Goal: Task Accomplishment & Management: Use online tool/utility

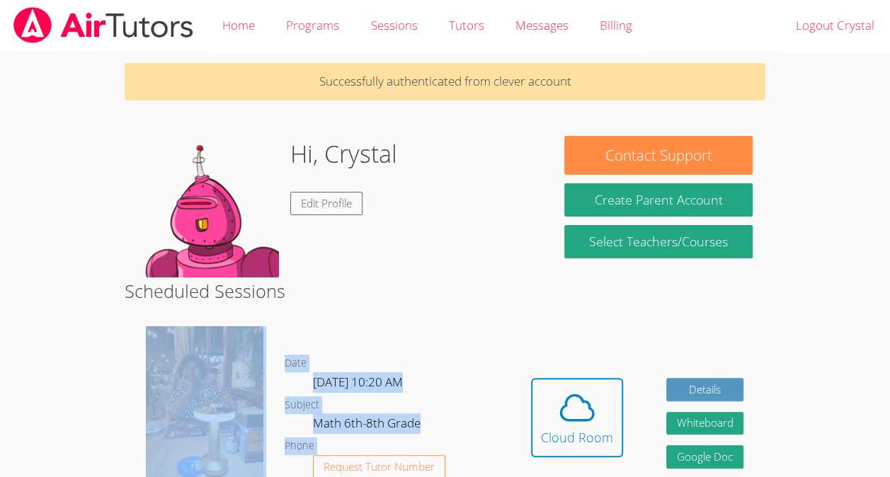
click at [446, 287] on h2 "Scheduled Sessions" at bounding box center [445, 290] width 641 height 27
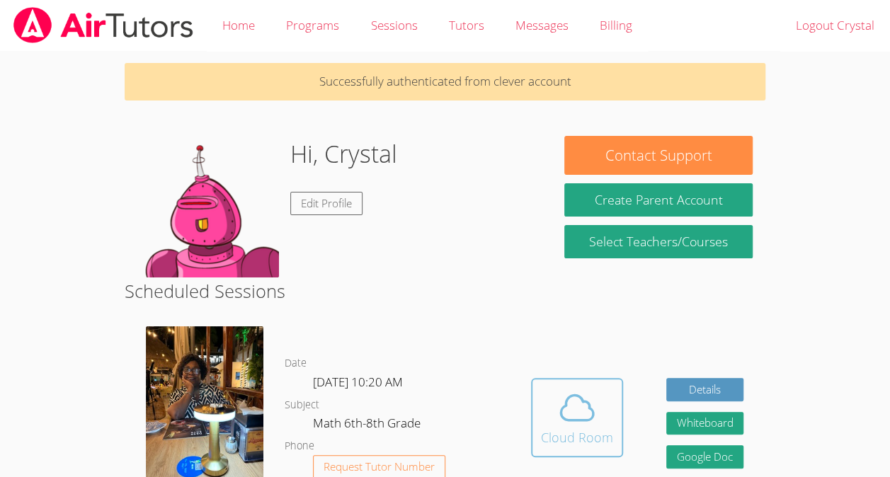
click at [560, 389] on icon at bounding box center [577, 408] width 40 height 40
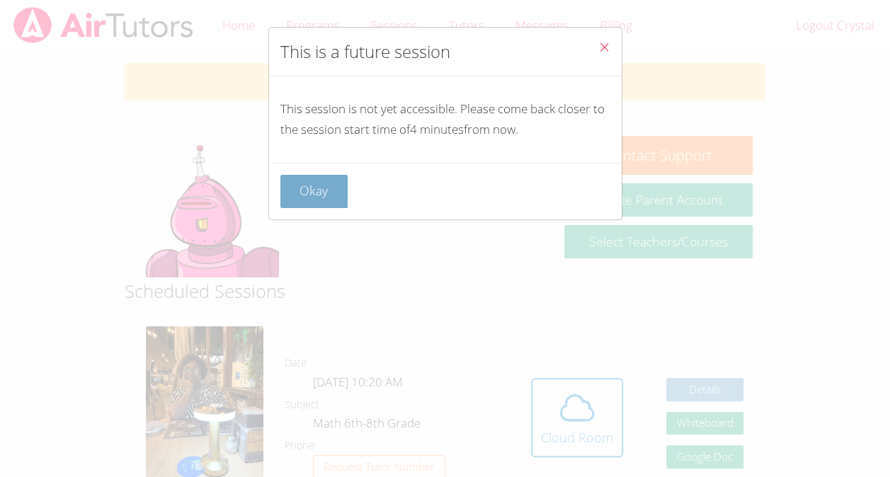
click at [322, 183] on button "Okay" at bounding box center [314, 191] width 68 height 33
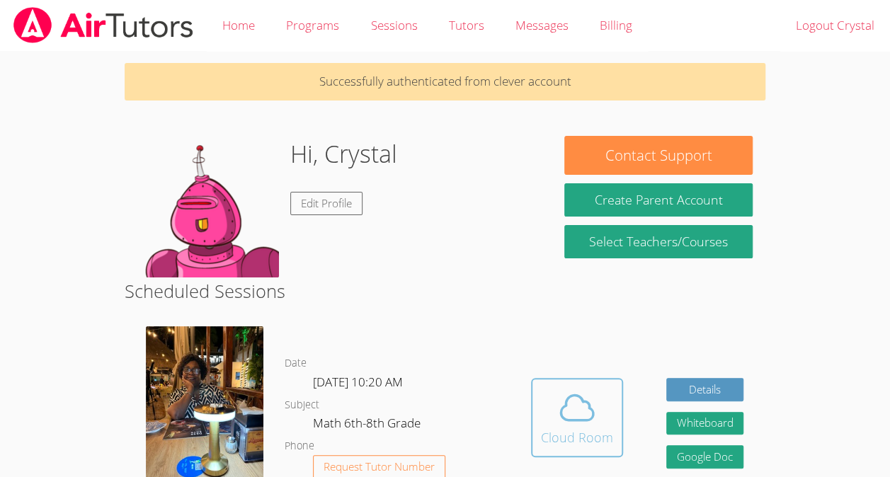
click at [573, 407] on icon at bounding box center [577, 408] width 40 height 40
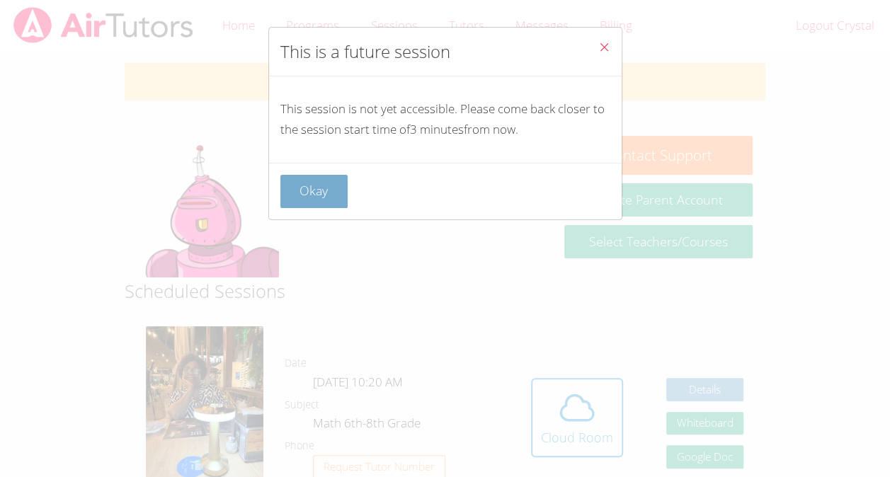
click at [333, 193] on button "Okay" at bounding box center [314, 191] width 68 height 33
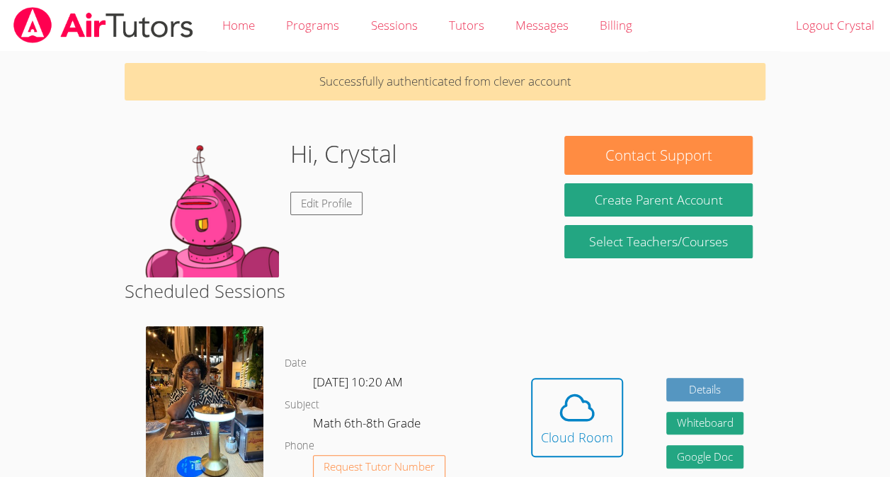
click at [832, 286] on body "Home Programs Sessions Tutors Messages Billing Logout Crystal Successfully auth…" at bounding box center [445, 238] width 890 height 477
click at [715, 416] on button "Whiteboard" at bounding box center [705, 423] width 78 height 23
click at [597, 403] on span at bounding box center [577, 408] width 72 height 40
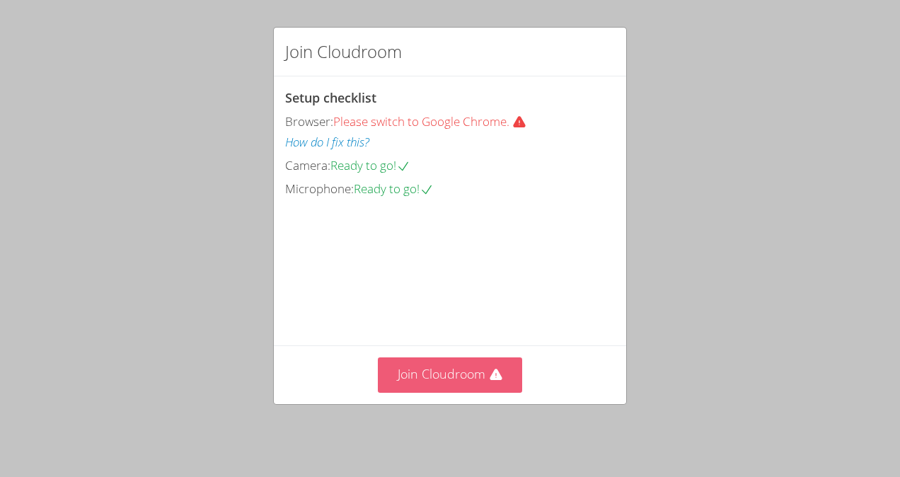
click at [480, 382] on button "Join Cloudroom" at bounding box center [450, 374] width 145 height 35
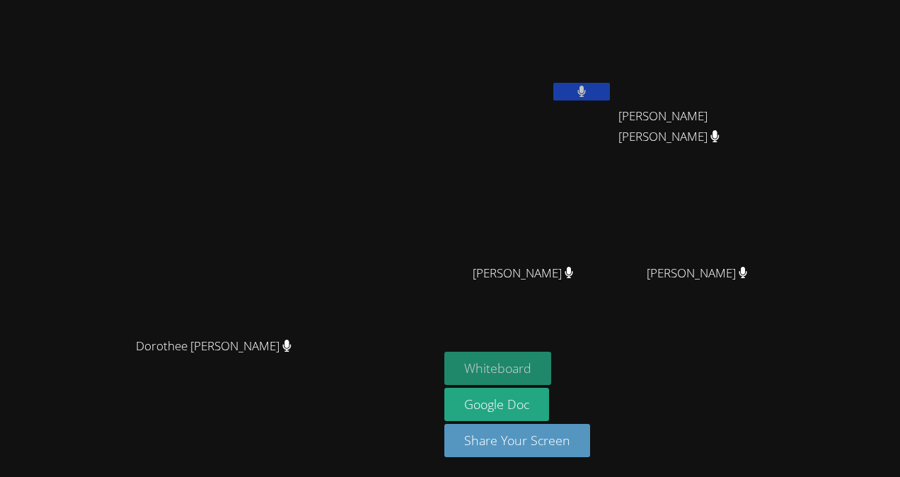
click at [551, 361] on button "Whiteboard" at bounding box center [497, 368] width 107 height 33
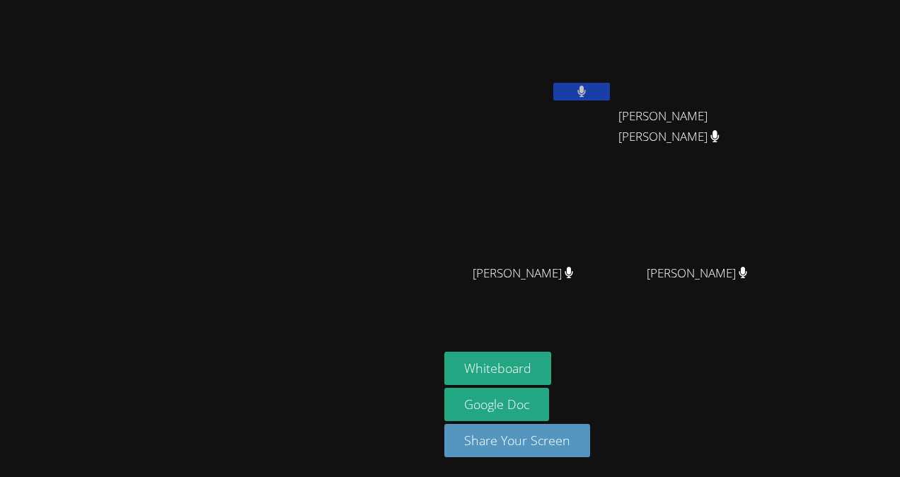
drag, startPoint x: 562, startPoint y: 0, endPoint x: 405, endPoint y: 104, distance: 188.5
click at [326, 104] on video at bounding box center [219, 210] width 212 height 241
click at [433, 25] on div "Dorothee [PERSON_NAME]" at bounding box center [219, 239] width 427 height 466
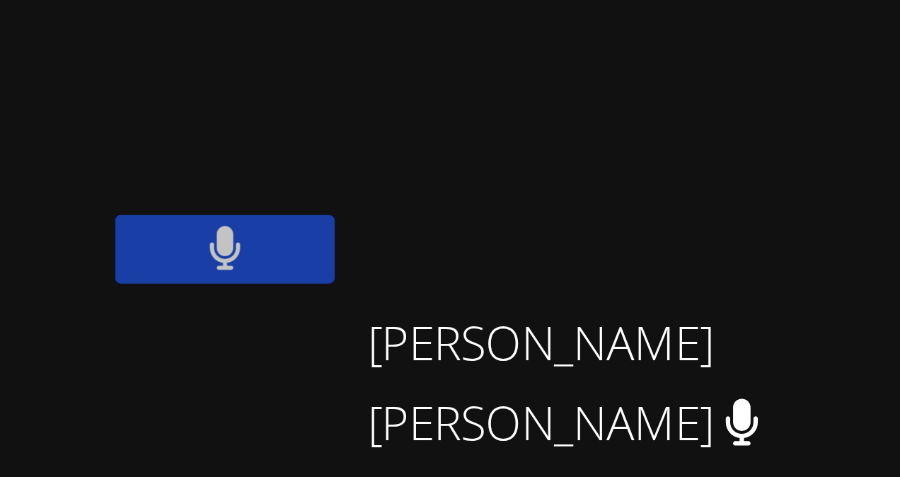
click at [587, 95] on icon at bounding box center [582, 92] width 9 height 12
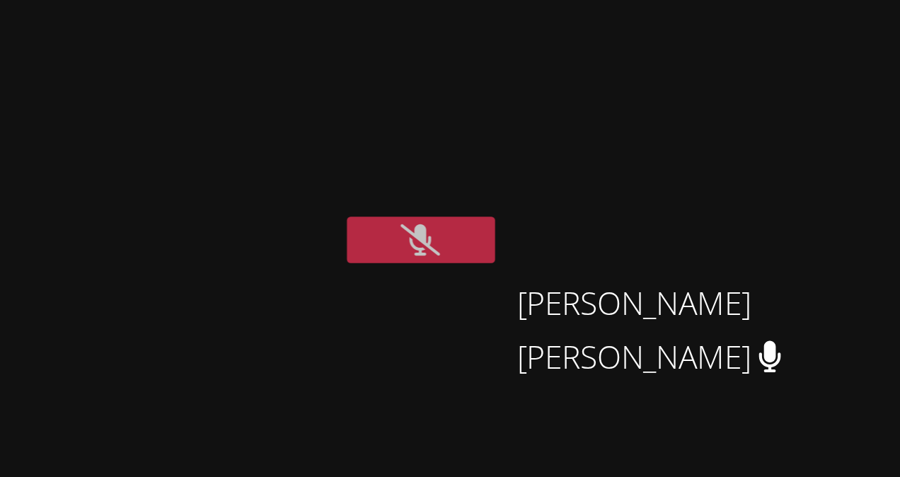
click at [433, 11] on div "Dorothee [PERSON_NAME]" at bounding box center [219, 239] width 427 height 466
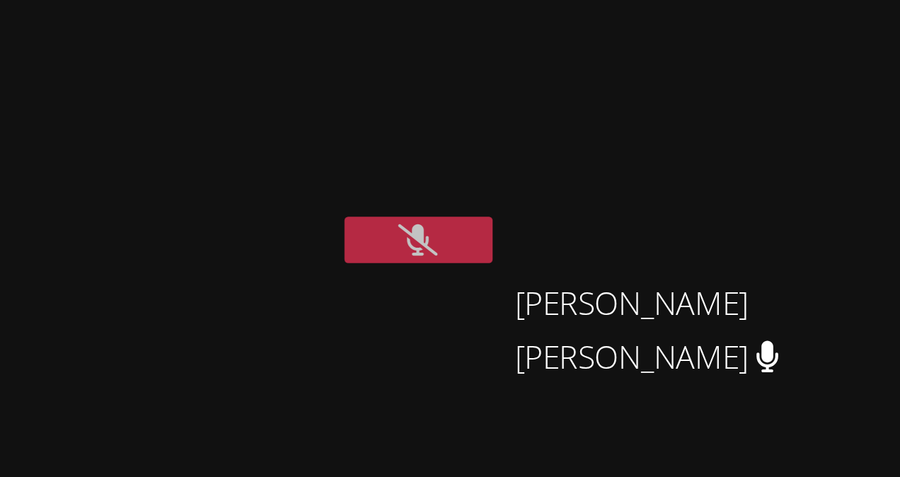
click at [433, 12] on div "Dorothee [PERSON_NAME]" at bounding box center [219, 239] width 427 height 466
click at [433, 9] on div "Dorothee [PERSON_NAME]" at bounding box center [219, 239] width 427 height 466
click at [433, 8] on div "Dorothee [PERSON_NAME]" at bounding box center [219, 239] width 427 height 466
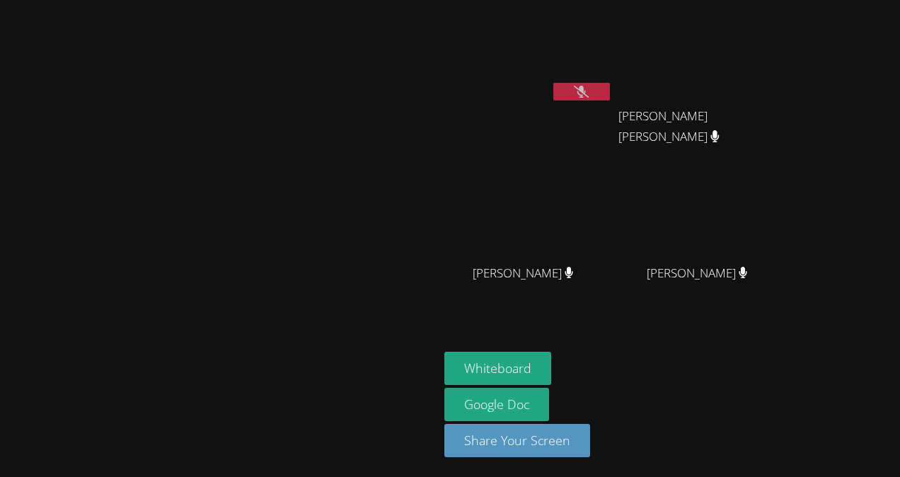
click at [589, 90] on icon at bounding box center [581, 92] width 15 height 12
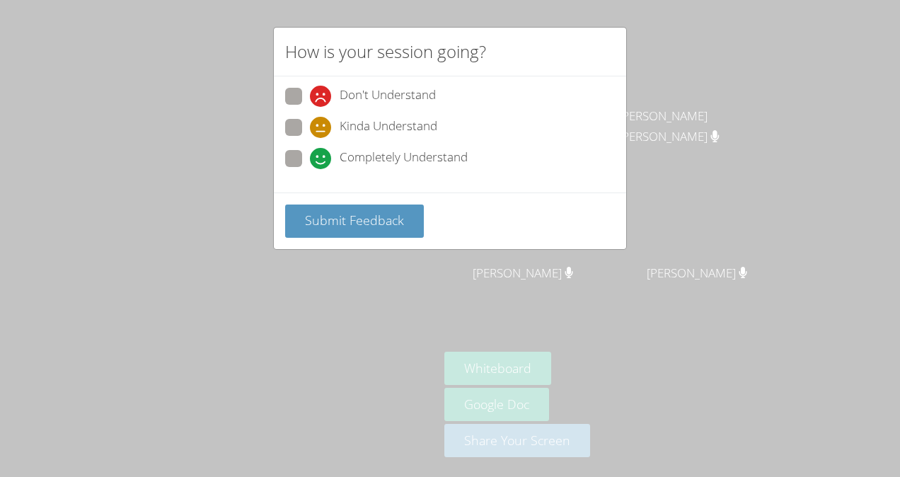
click at [423, 154] on span "Completely Understand" at bounding box center [404, 158] width 128 height 21
click at [322, 154] on input "Completely Understand" at bounding box center [316, 156] width 12 height 12
radio input "true"
click at [408, 212] on button "Submit Feedback" at bounding box center [354, 221] width 139 height 33
